Goal: Transaction & Acquisition: Purchase product/service

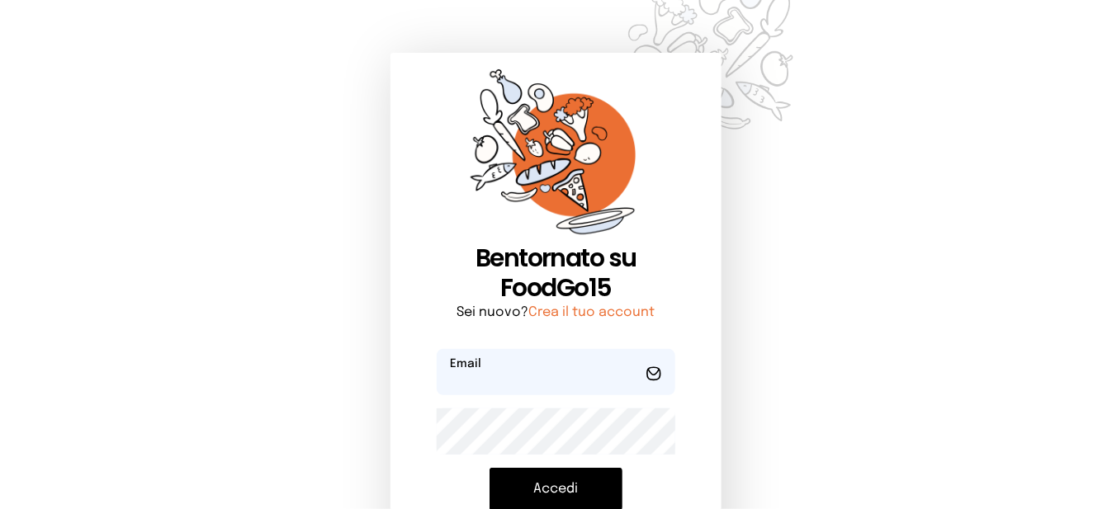
type input "**********"
click at [587, 490] on button "Accedi" at bounding box center [556, 489] width 133 height 43
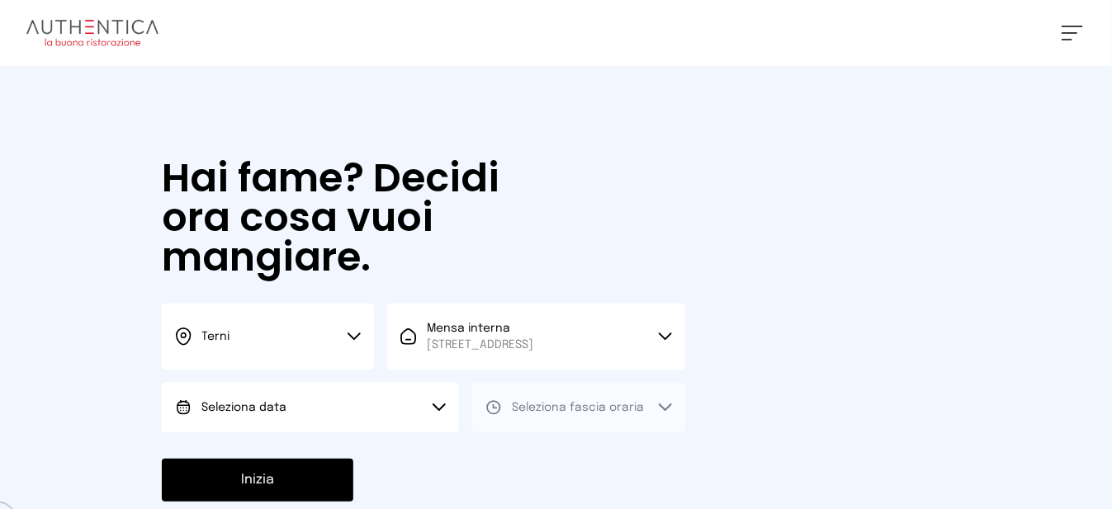
click at [408, 424] on button "Seleziona data" at bounding box center [310, 408] width 297 height 50
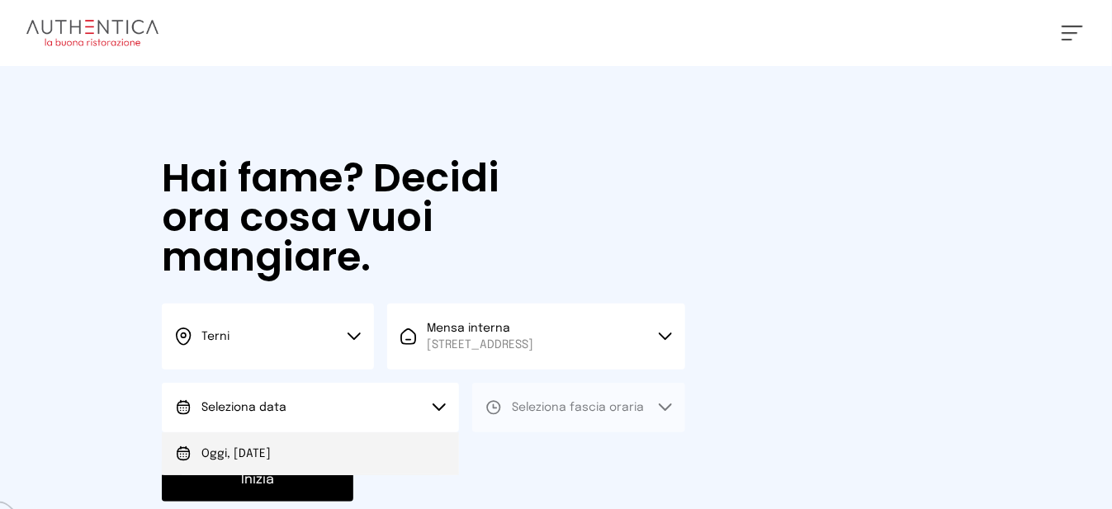
click at [413, 474] on li "Oggi, [DATE]" at bounding box center [310, 454] width 297 height 43
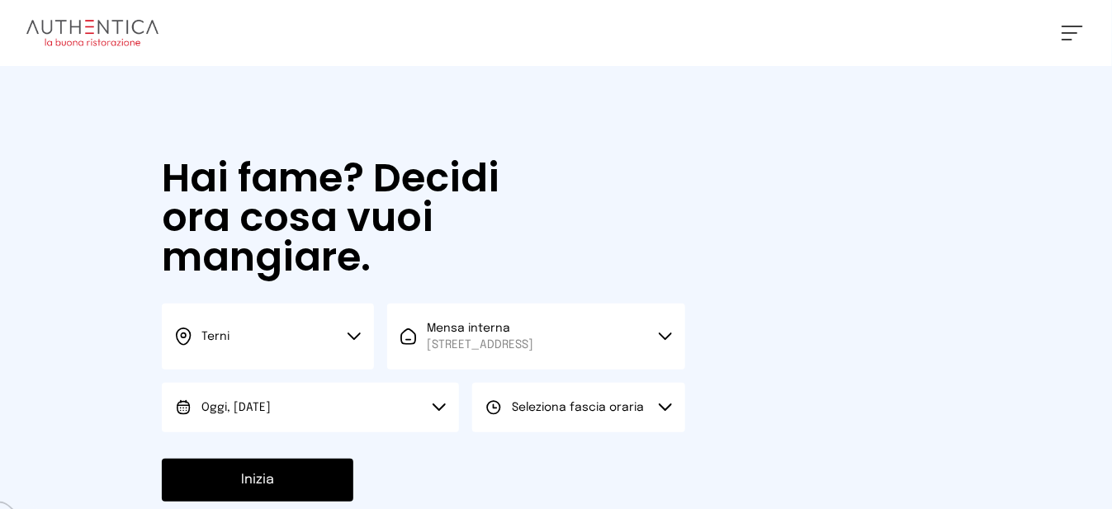
click at [590, 414] on span "Seleziona fascia oraria" at bounding box center [578, 408] width 132 height 12
click at [614, 467] on li "Pranzo" at bounding box center [578, 454] width 212 height 43
click at [325, 498] on button "Inizia" at bounding box center [258, 480] width 192 height 43
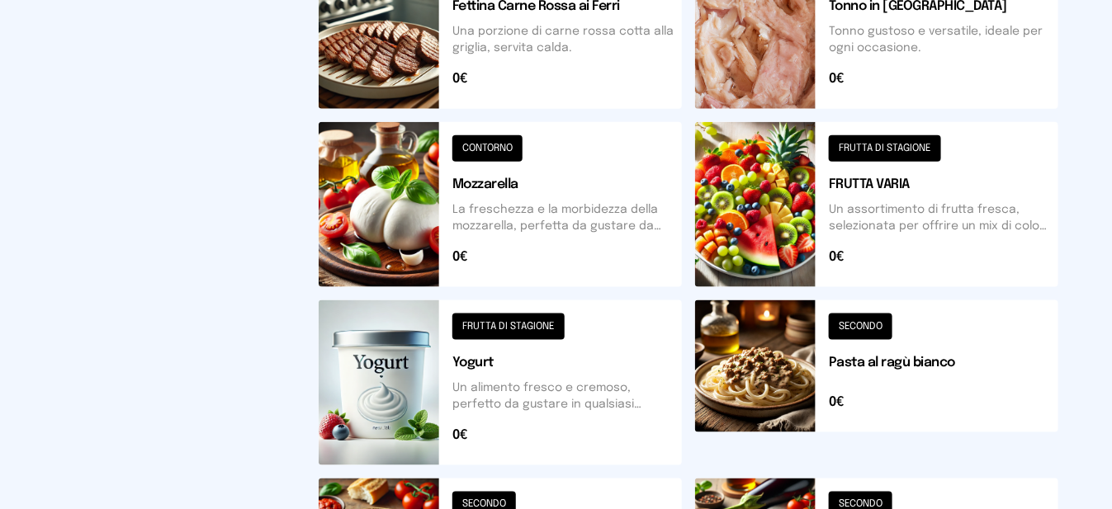
scroll to position [743, 0]
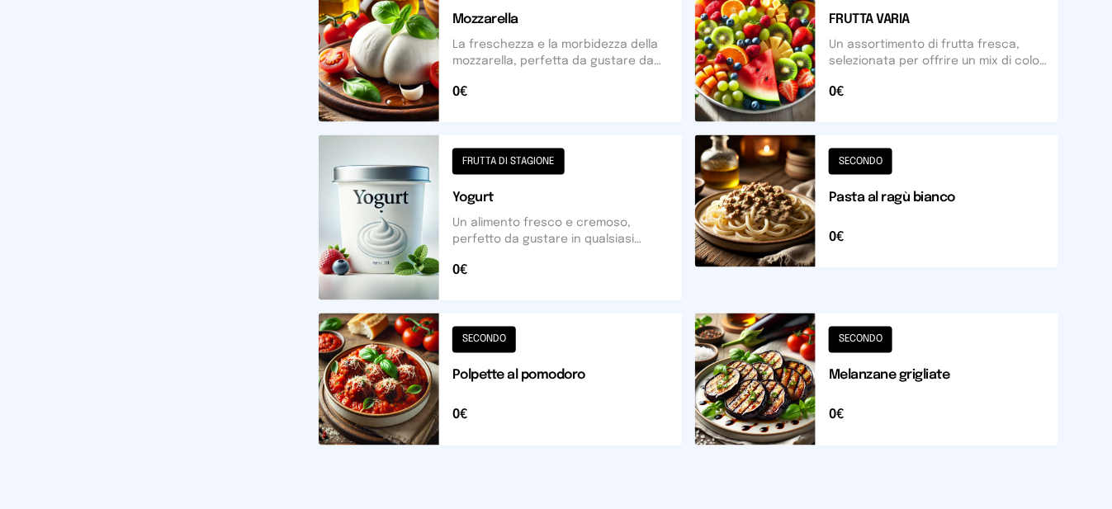
click at [393, 396] on button at bounding box center [500, 380] width 363 height 132
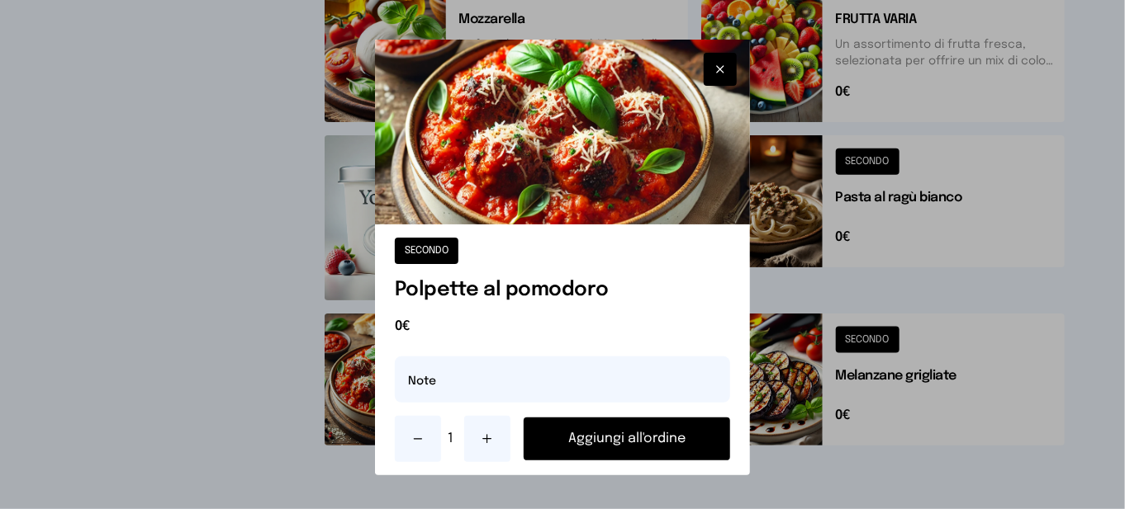
click at [575, 435] on button "Aggiungi all'ordine" at bounding box center [627, 439] width 206 height 43
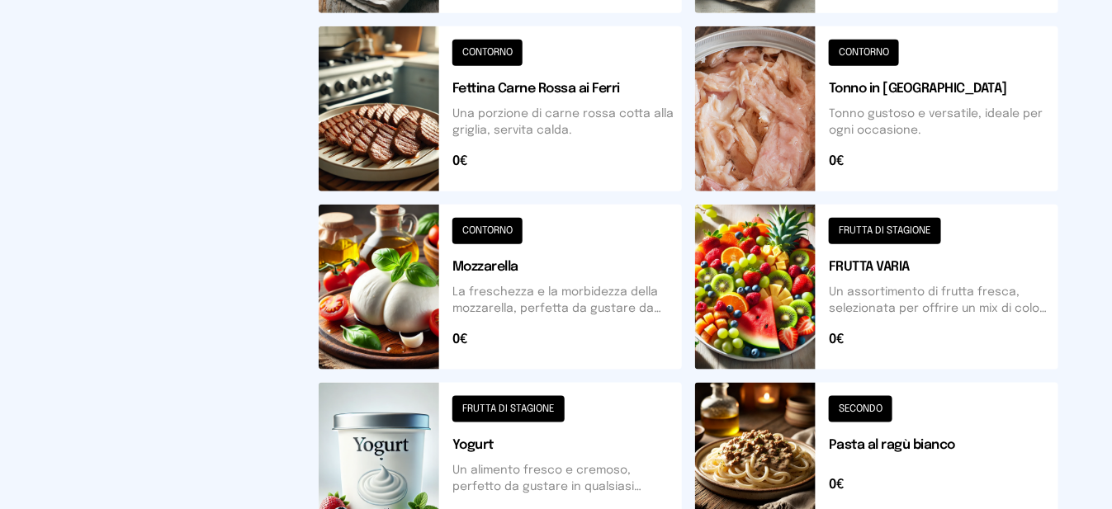
scroll to position [413, 0]
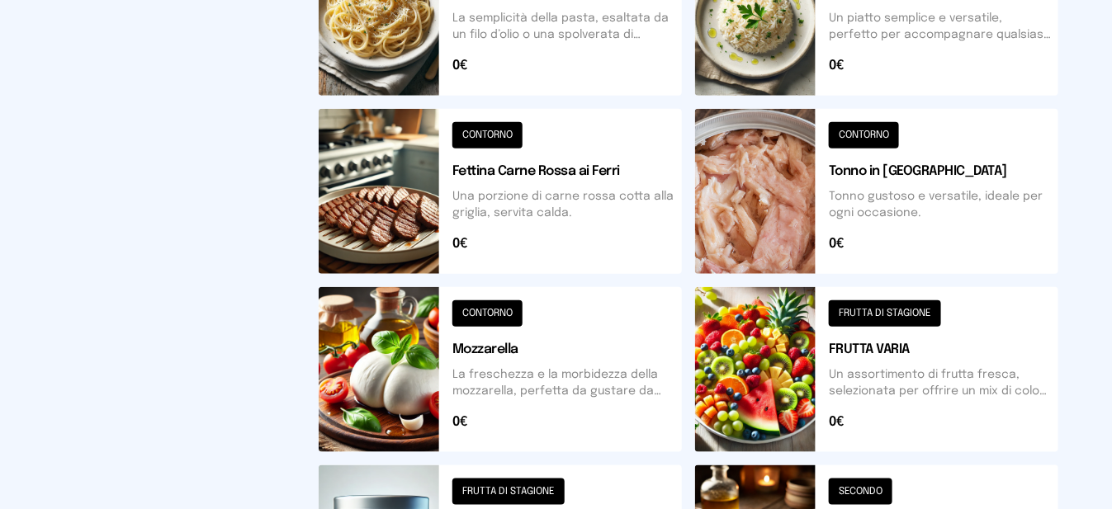
click at [756, 39] on button at bounding box center [876, 13] width 363 height 165
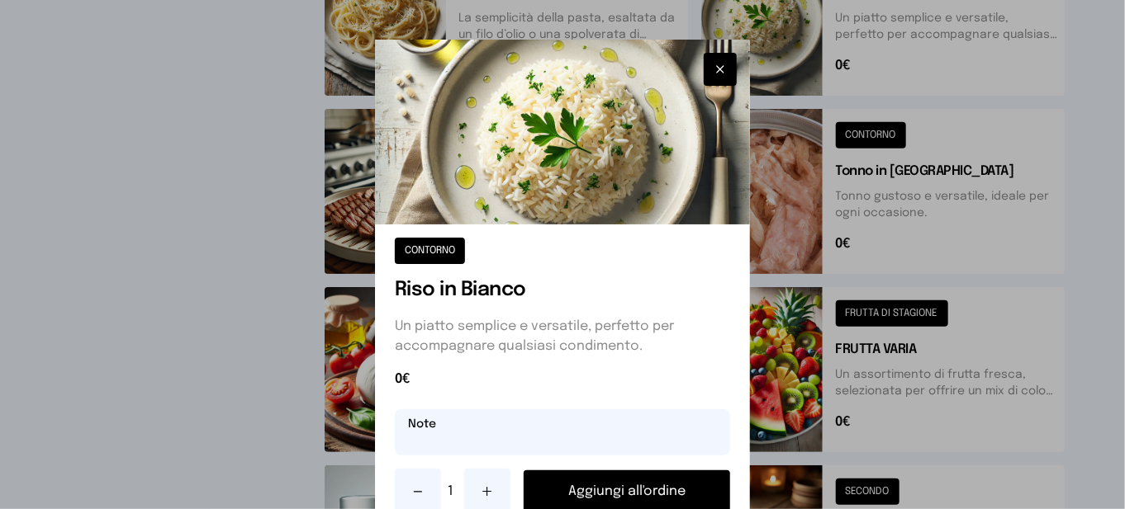
click at [534, 435] on input "text" at bounding box center [562, 433] width 335 height 46
type input "**********"
click at [549, 480] on button "Aggiungi all'ordine" at bounding box center [627, 492] width 206 height 43
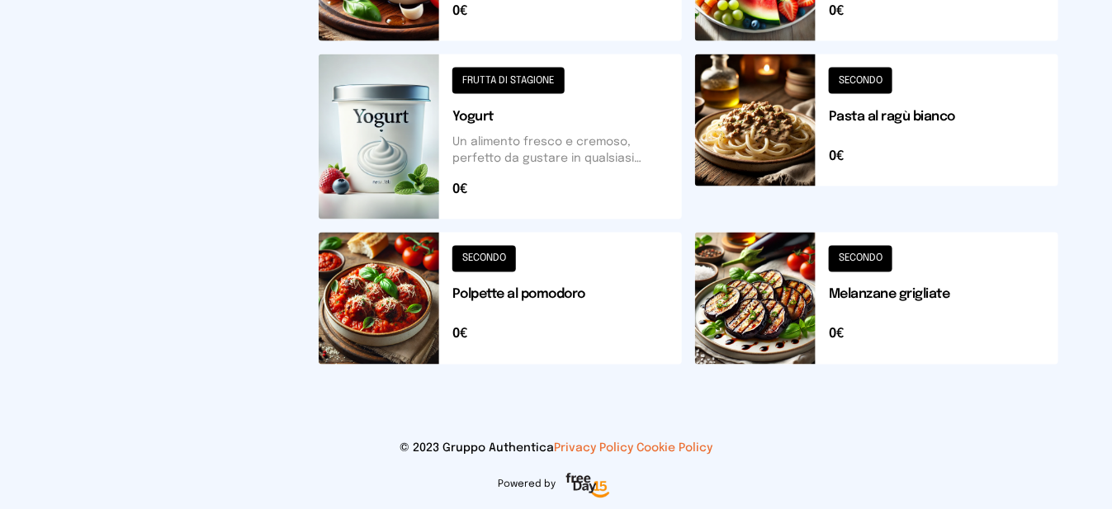
scroll to position [659, 0]
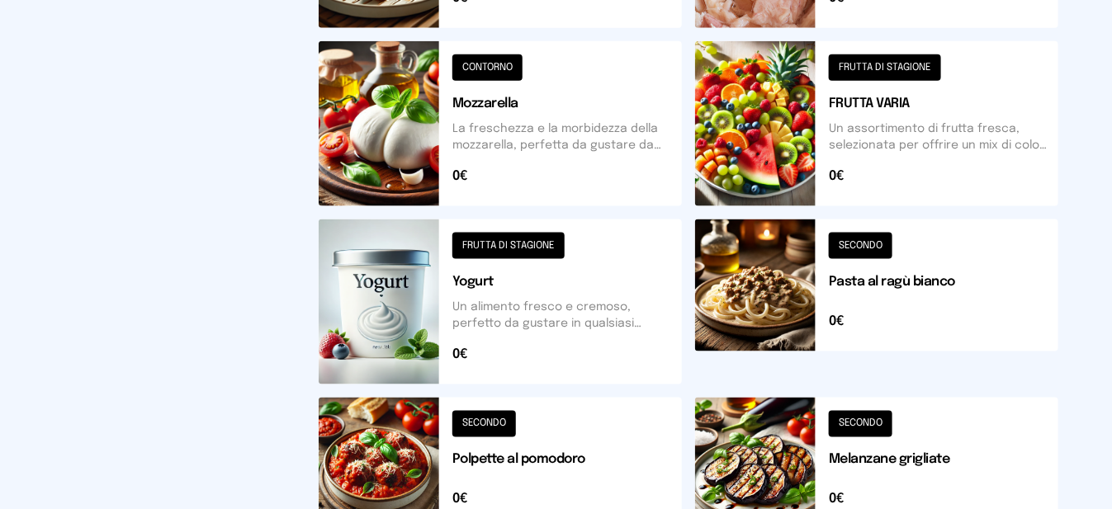
click at [787, 134] on button at bounding box center [876, 123] width 363 height 165
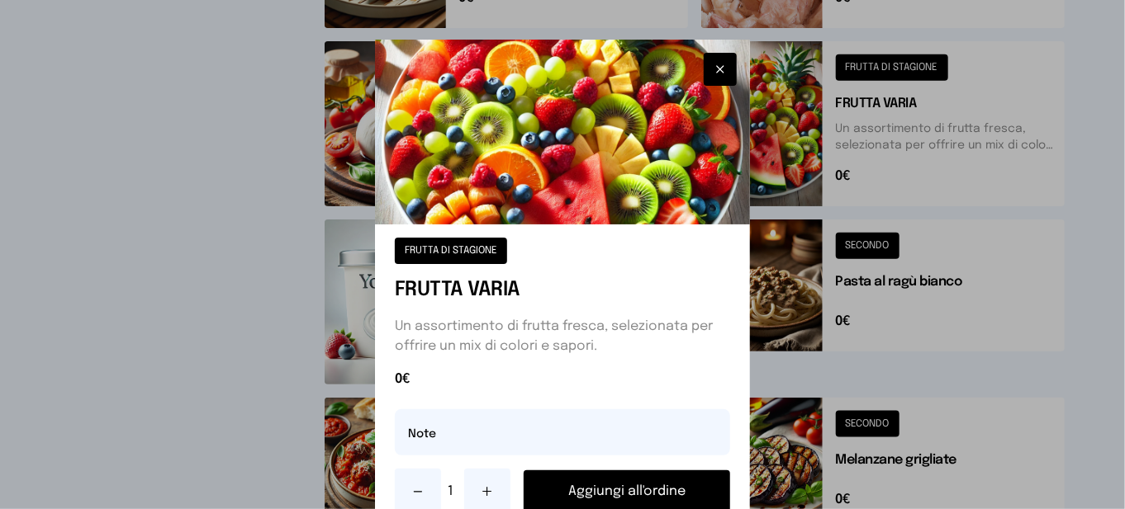
click at [624, 497] on button "Aggiungi all'ordine" at bounding box center [627, 492] width 206 height 43
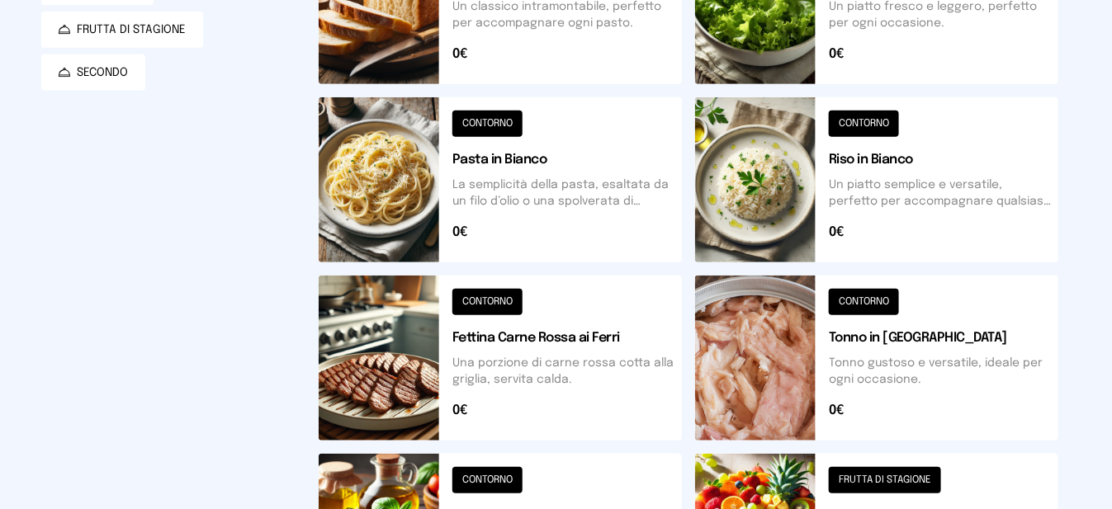
scroll to position [0, 0]
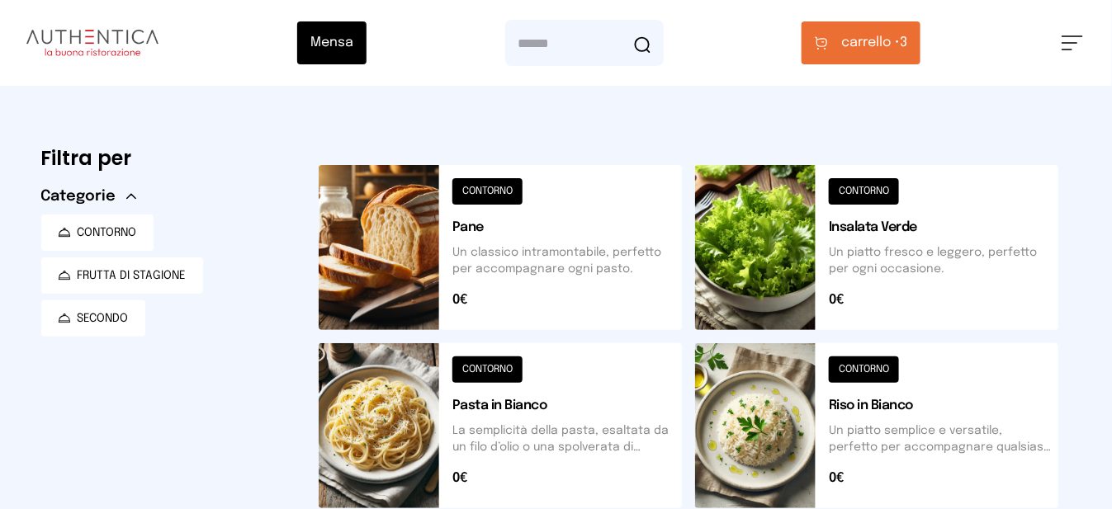
click at [879, 60] on button "carrello • 3" at bounding box center [861, 42] width 119 height 43
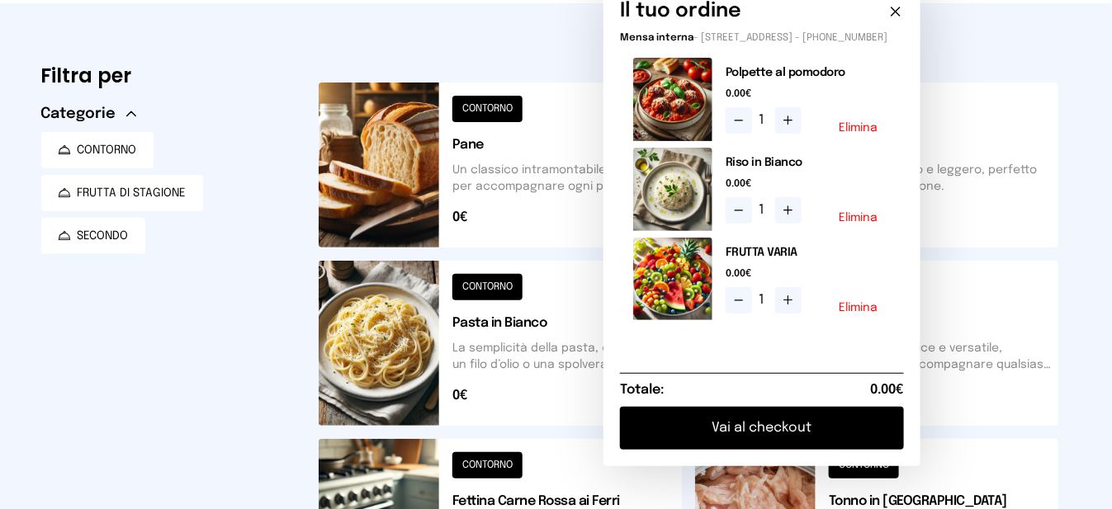
scroll to position [165, 0]
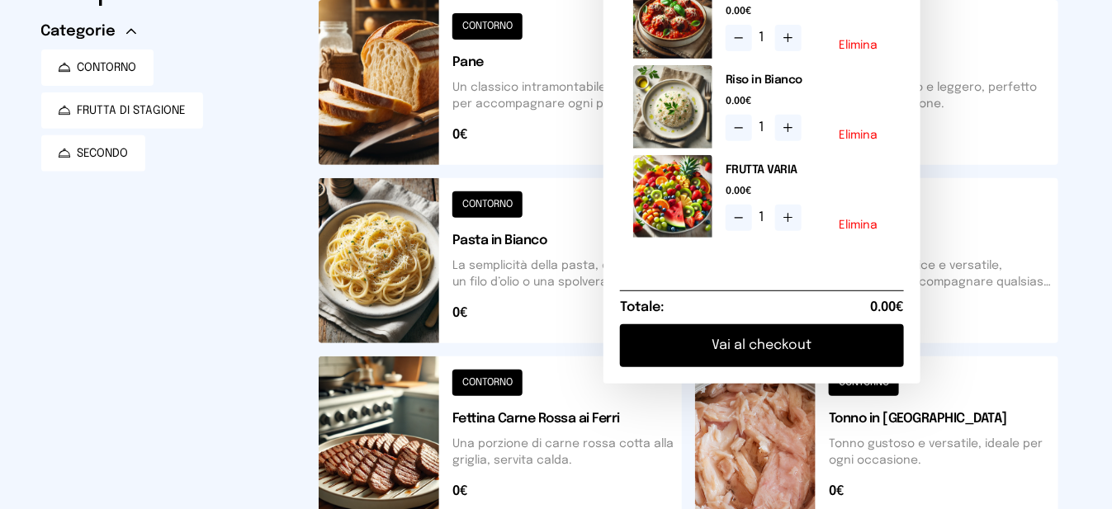
click at [786, 363] on button "Vai al checkout" at bounding box center [762, 346] width 284 height 43
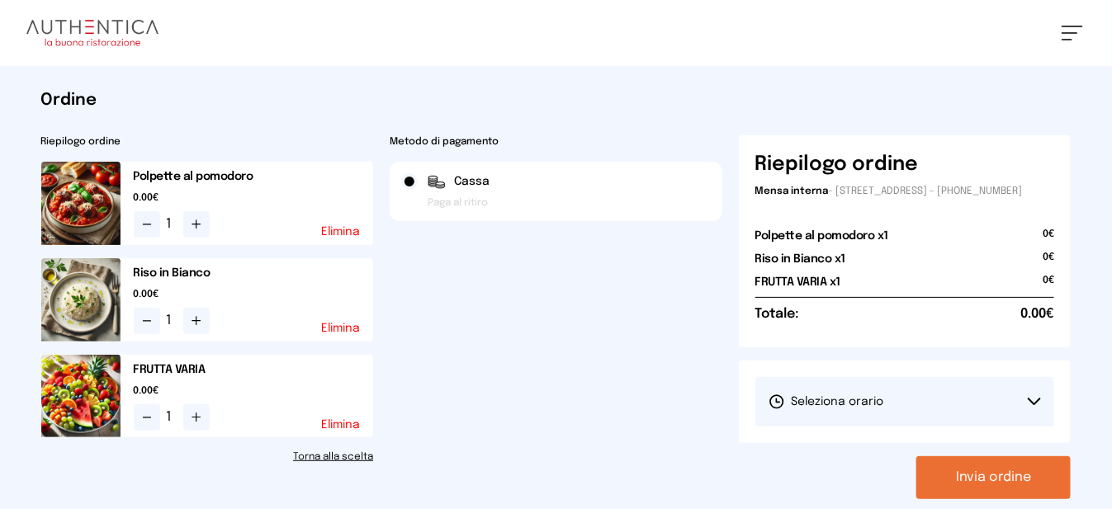
click at [862, 410] on span "Seleziona orario" at bounding box center [827, 402] width 116 height 17
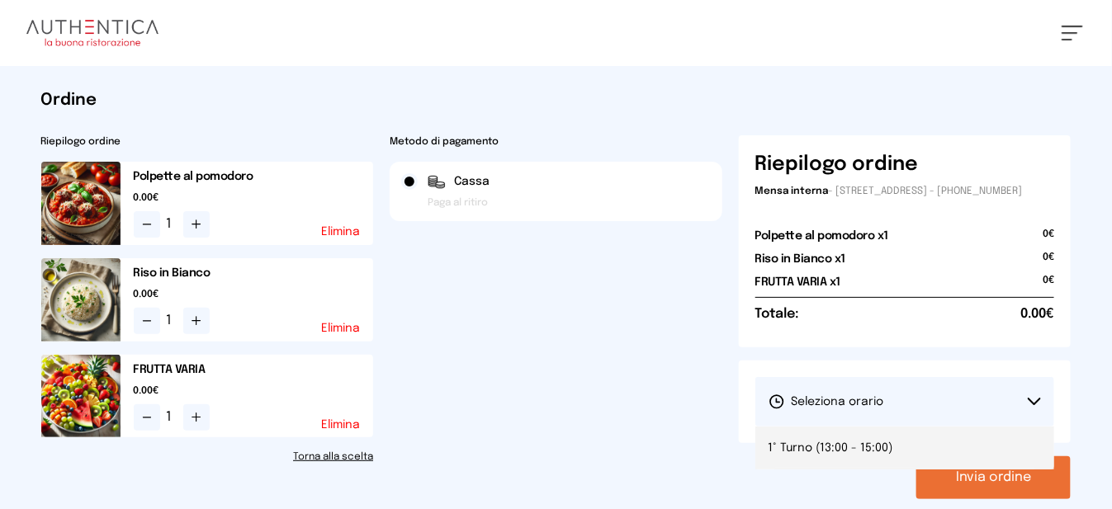
click at [861, 457] on span "1° Turno (13:00 - 15:00)" at bounding box center [831, 448] width 125 height 17
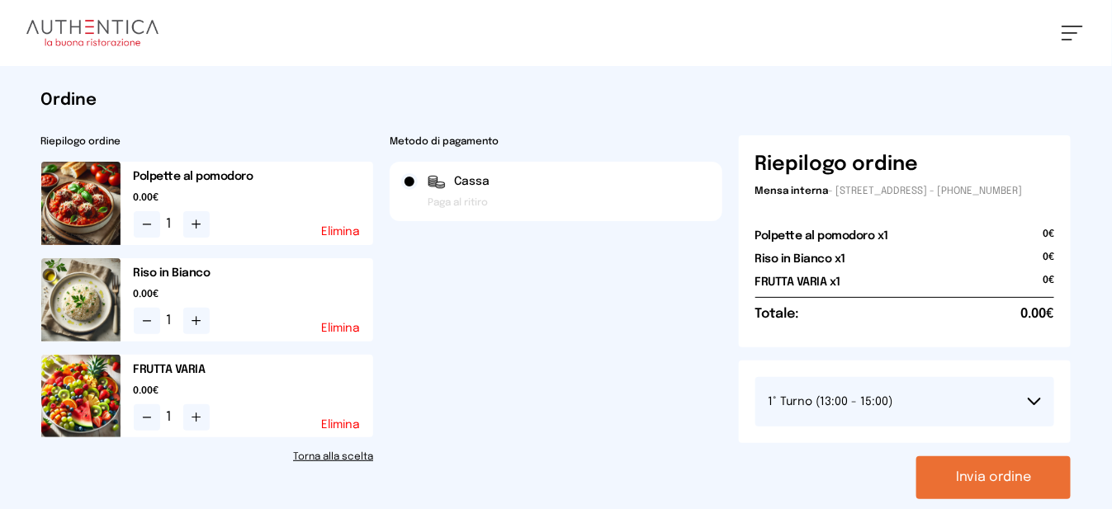
click at [942, 500] on button "Invia ordine" at bounding box center [994, 478] width 154 height 43
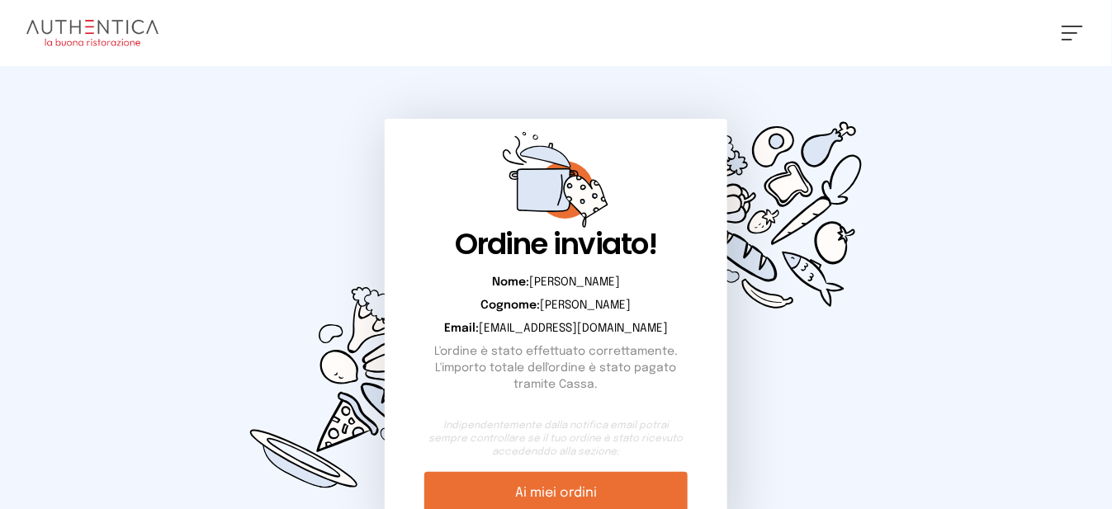
click at [1067, 40] on div "[PERSON_NAME] Impostazioni Wallet Home I miei ordini Nuova ricerca Elenco aller…" at bounding box center [556, 33] width 1112 height 66
click at [1069, 39] on span at bounding box center [1067, 40] width 11 height 2
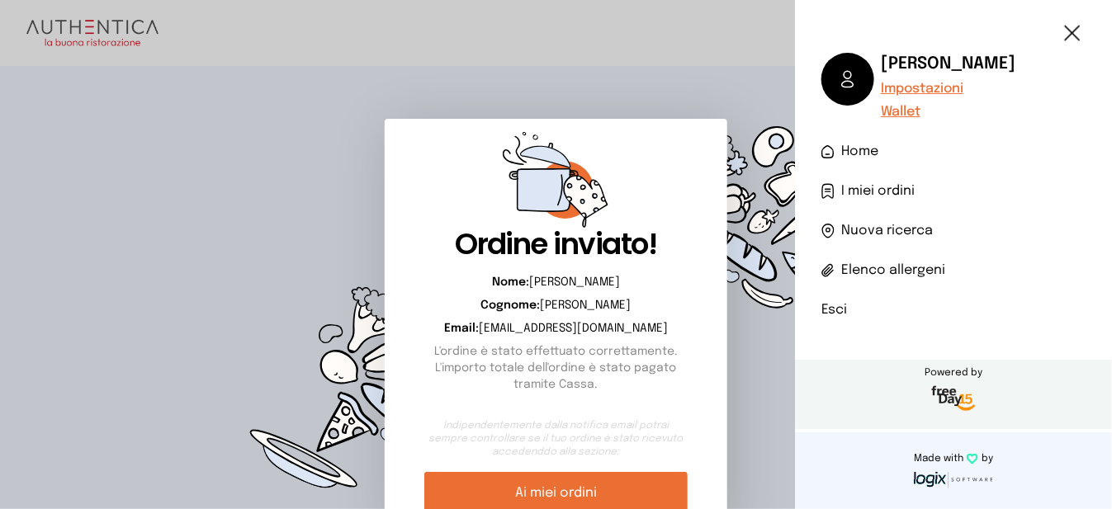
click at [839, 310] on li "Esci" at bounding box center [954, 311] width 264 height 20
